Goal: Information Seeking & Learning: Learn about a topic

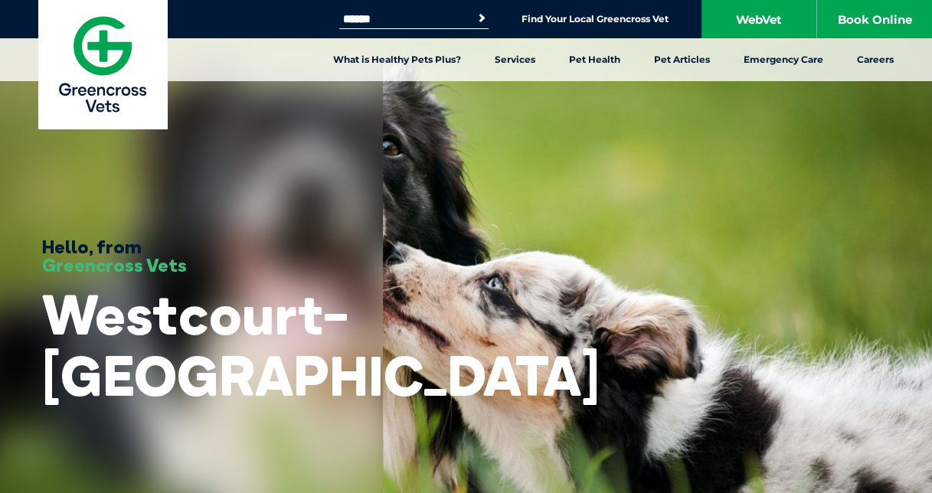
click at [123, 33] on img at bounding box center [102, 64] width 129 height 129
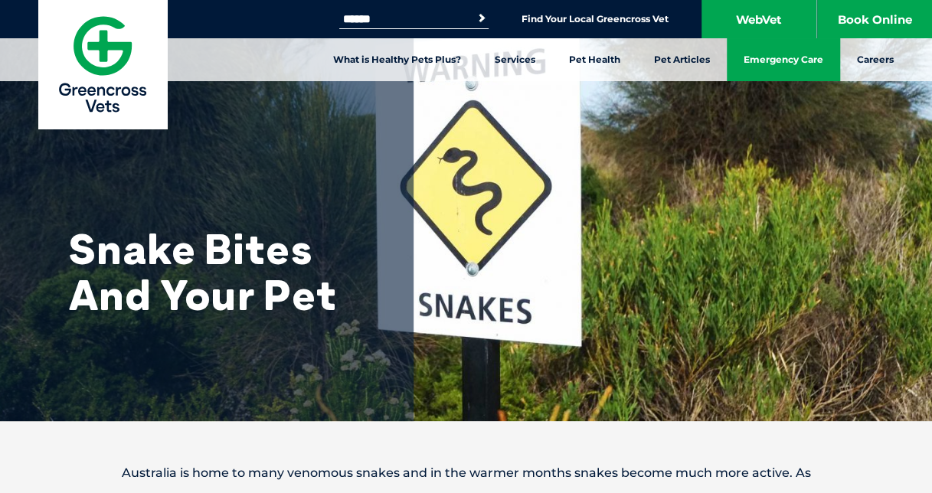
click at [751, 64] on link "Emergency Care" at bounding box center [783, 59] width 113 height 43
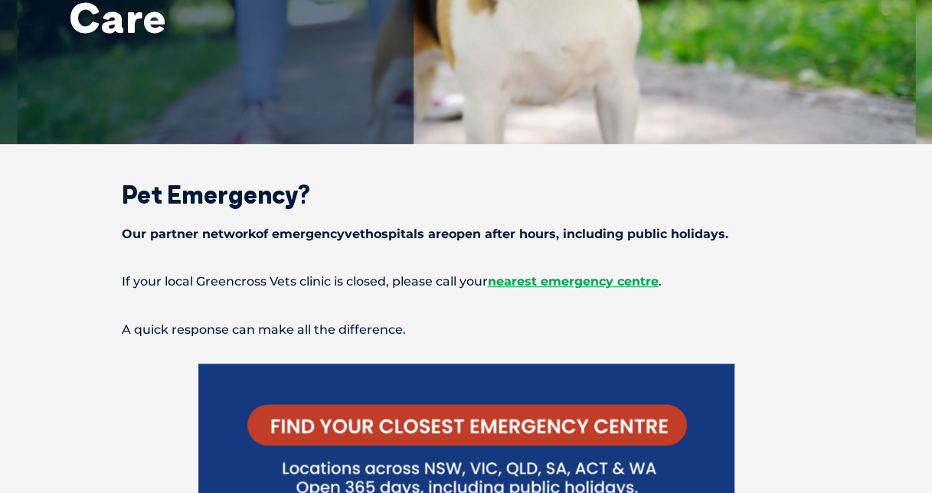
scroll to position [395, 0]
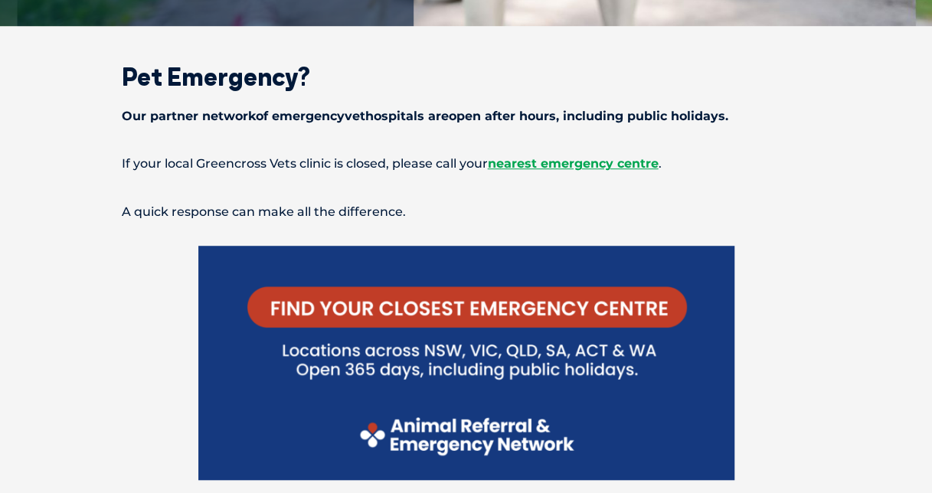
click at [501, 305] on img at bounding box center [466, 363] width 536 height 234
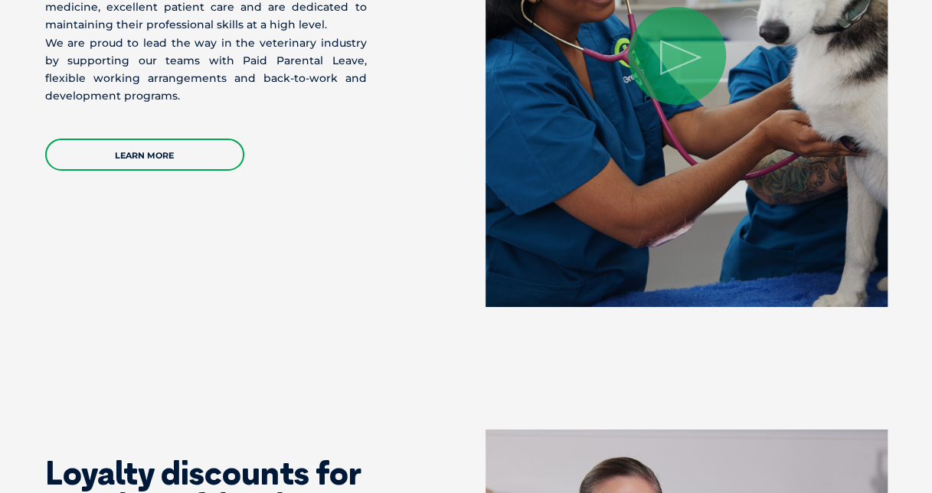
scroll to position [2558, 0]
